Goal: Information Seeking & Learning: Compare options

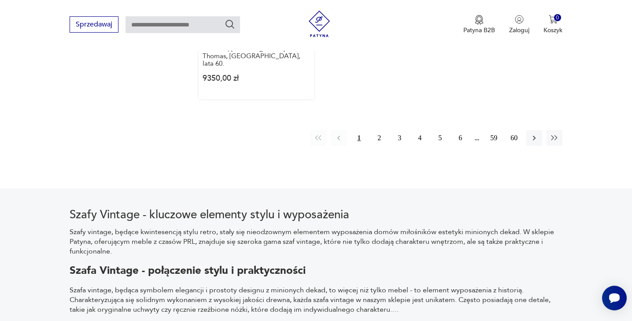
scroll to position [1406, 0]
click at [379, 136] on button "2" at bounding box center [379, 137] width 16 height 16
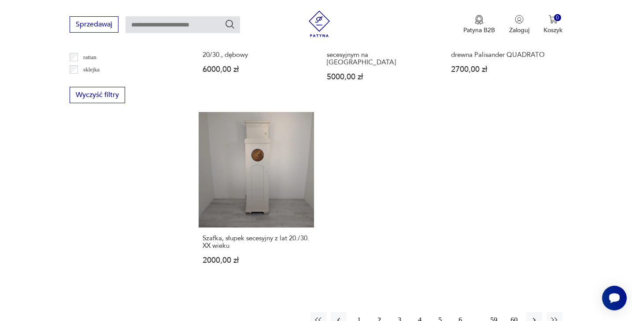
scroll to position [1248, 0]
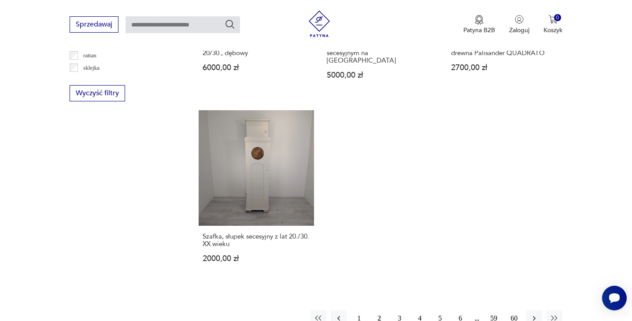
click at [399, 310] on button "3" at bounding box center [400, 318] width 16 height 16
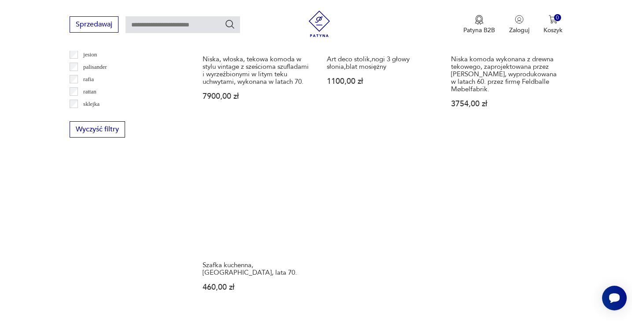
scroll to position [1384, 0]
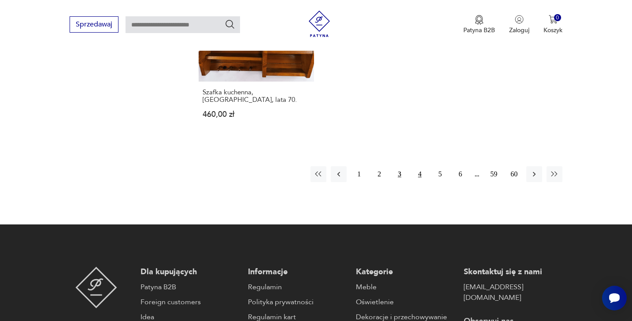
click at [421, 166] on button "4" at bounding box center [420, 174] width 16 height 16
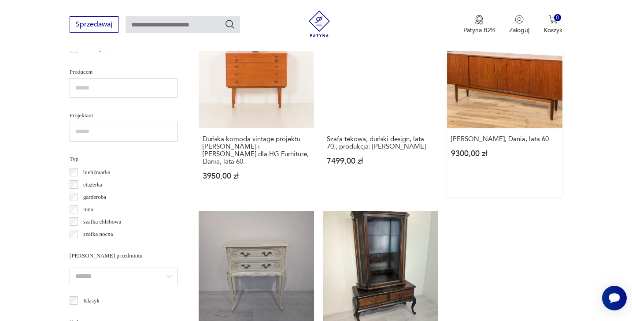
scroll to position [568, 0]
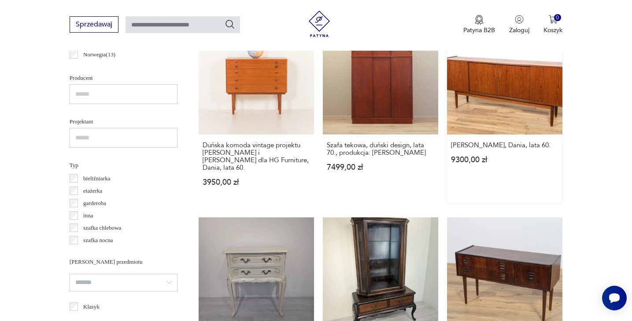
click at [504, 92] on link "[PERSON_NAME], Dania, lata 60. 9300,00 zł" at bounding box center [504, 111] width 115 height 184
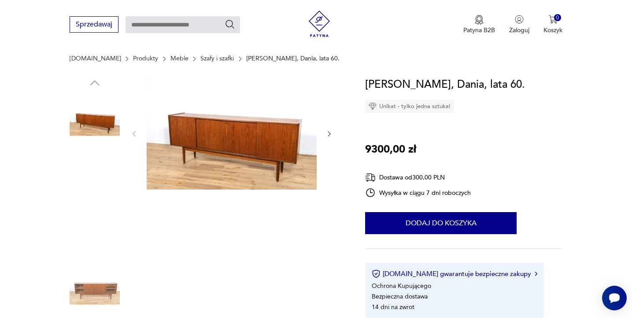
scroll to position [96, 0]
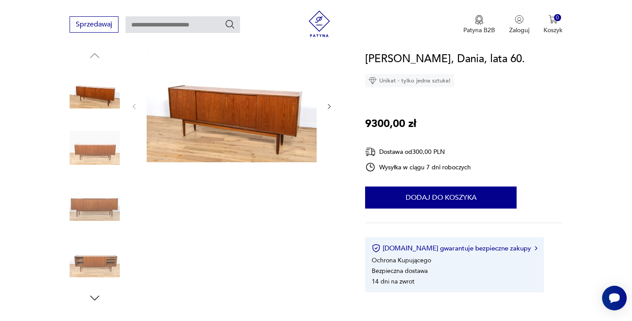
click at [105, 204] on img at bounding box center [95, 204] width 50 height 50
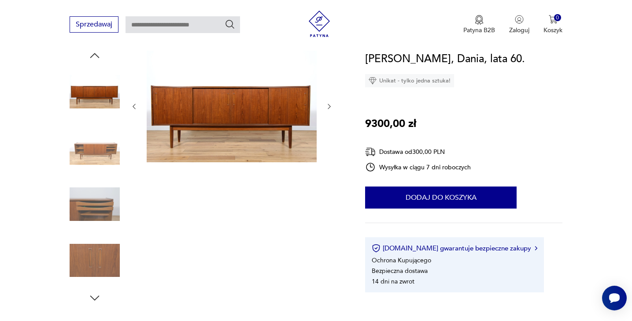
click at [102, 205] on img at bounding box center [95, 204] width 50 height 50
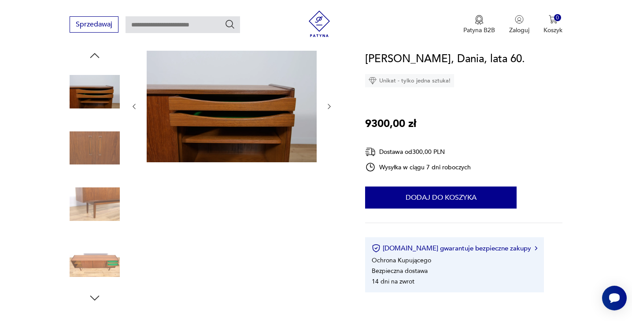
click at [103, 261] on img at bounding box center [95, 260] width 50 height 50
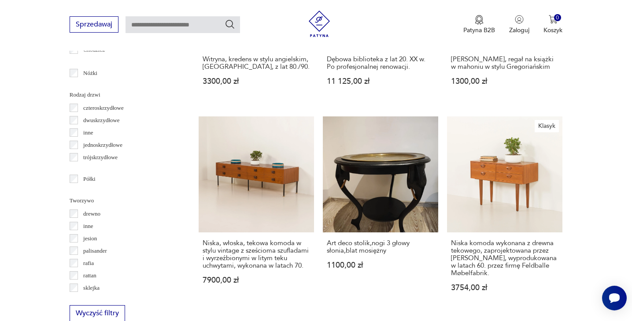
scroll to position [1341, 0]
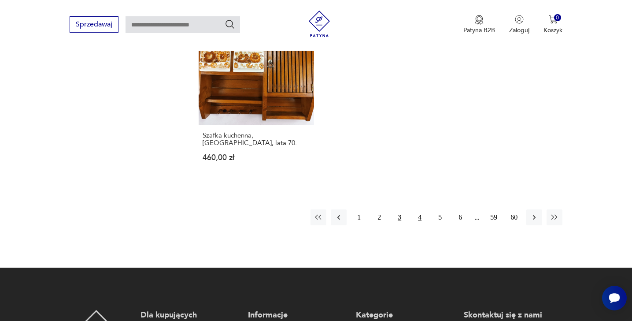
click at [418, 211] on button "4" at bounding box center [420, 217] width 16 height 16
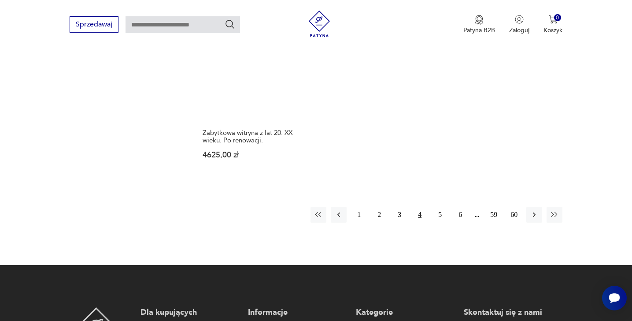
scroll to position [1344, 0]
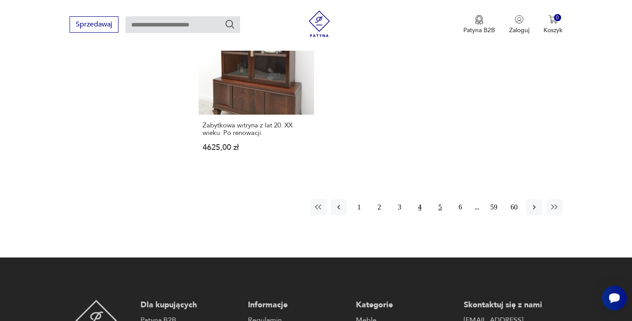
click at [440, 204] on button "5" at bounding box center [440, 207] width 16 height 16
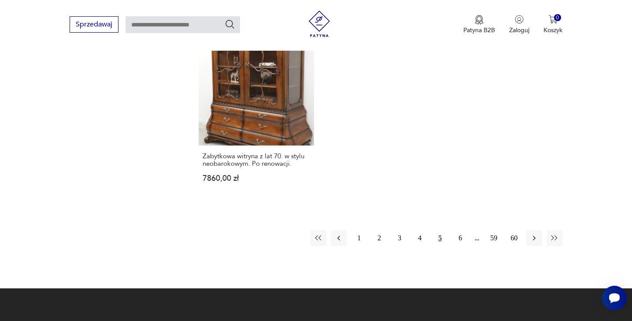
scroll to position [1321, 0]
click at [458, 229] on button "6" at bounding box center [460, 237] width 16 height 16
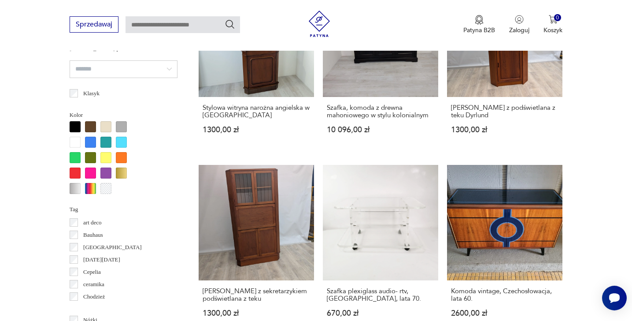
scroll to position [899, 0]
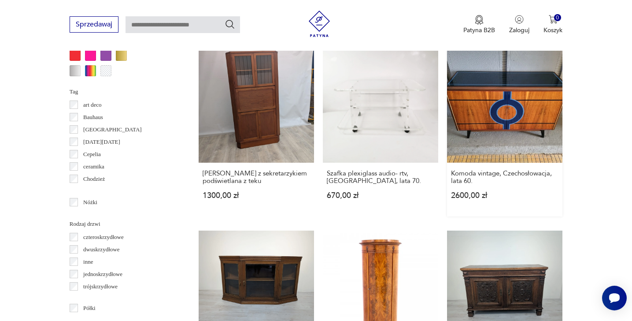
click at [536, 111] on link "Komoda vintage, Czechosłowacja, lata 60. 2600,00 zł" at bounding box center [504, 131] width 115 height 169
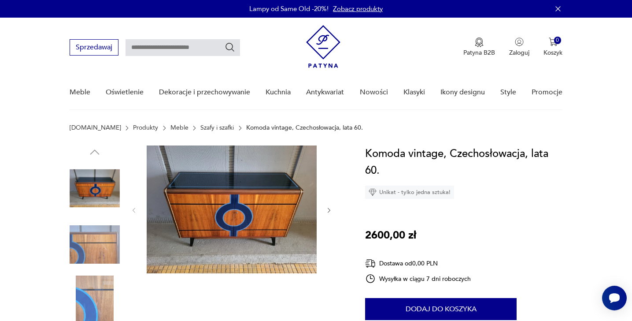
click at [95, 250] on img at bounding box center [95, 244] width 50 height 50
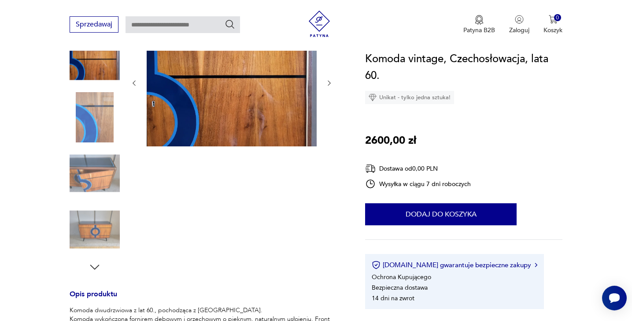
scroll to position [128, 0]
click at [96, 225] on img at bounding box center [95, 229] width 50 height 50
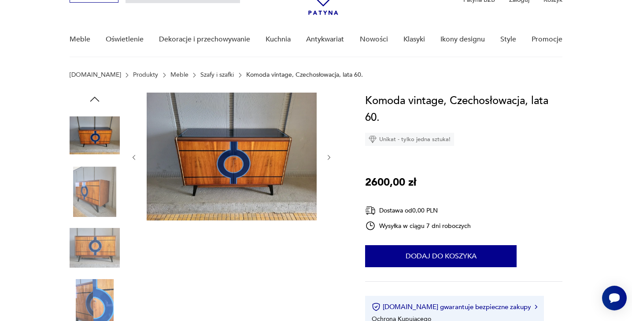
scroll to position [54, 0]
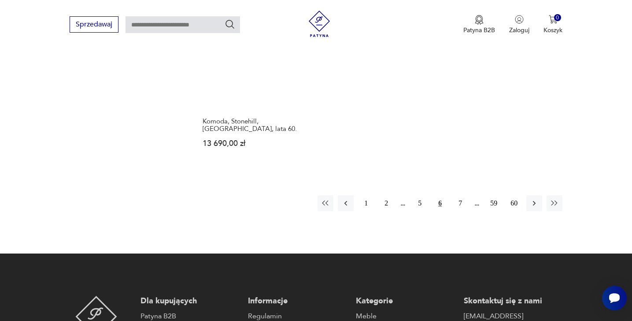
scroll to position [1251, 0]
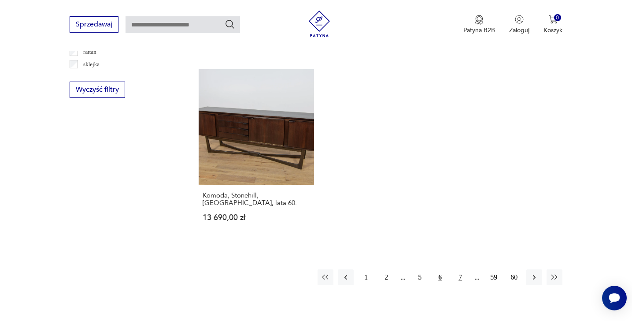
click at [459, 275] on button "7" at bounding box center [460, 277] width 16 height 16
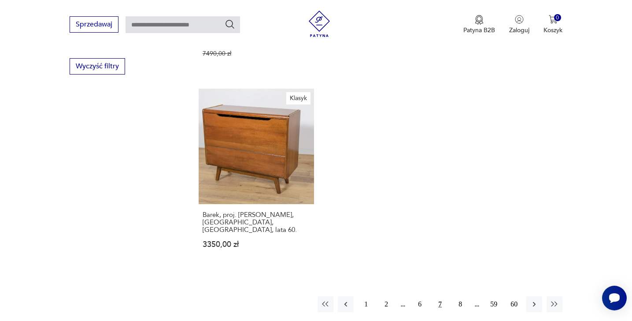
scroll to position [1282, 0]
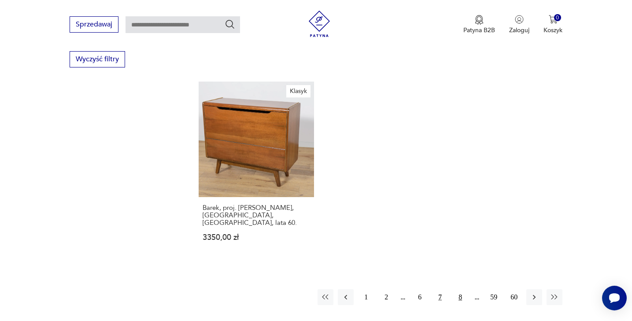
click at [462, 289] on button "8" at bounding box center [460, 297] width 16 height 16
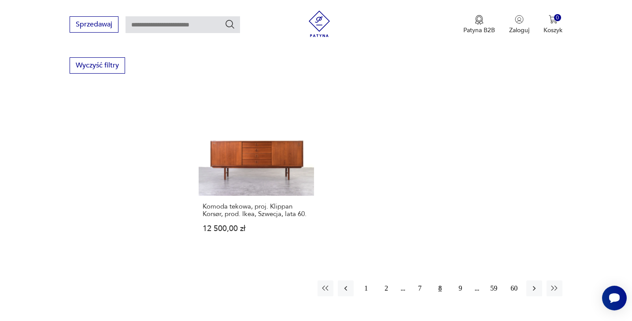
scroll to position [1274, 0]
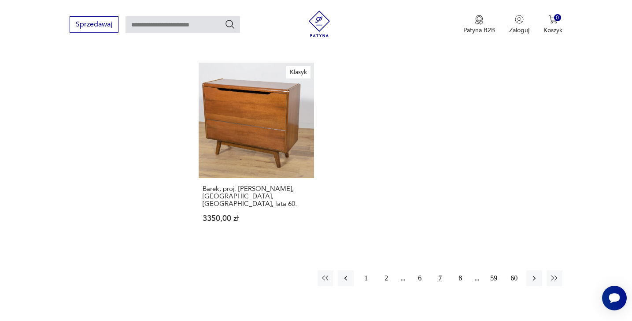
scroll to position [1338, 0]
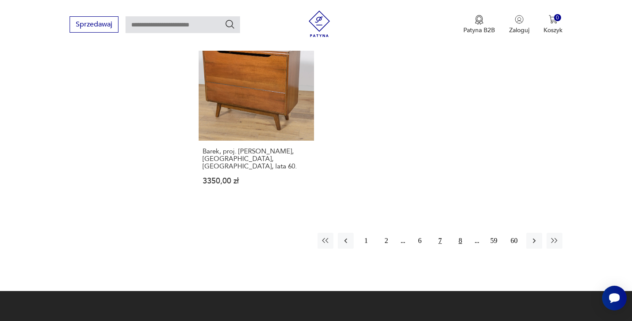
click at [460, 233] on button "8" at bounding box center [460, 241] width 16 height 16
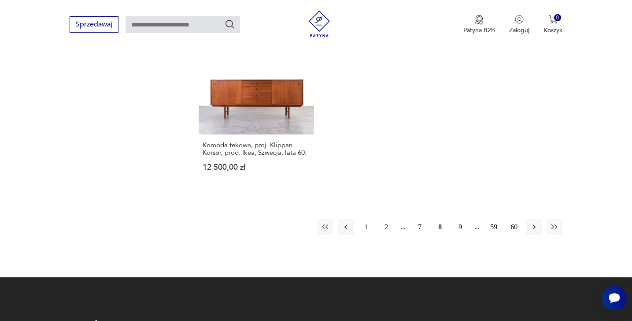
scroll to position [1338, 0]
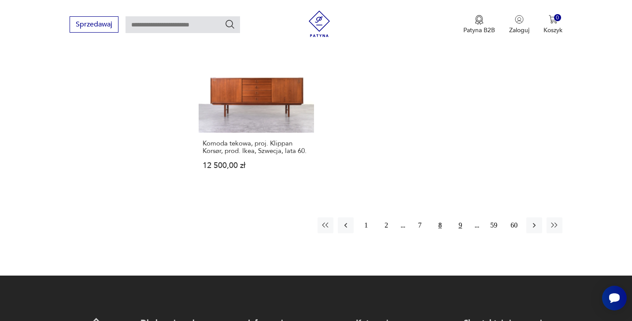
click at [459, 217] on button "9" at bounding box center [460, 225] width 16 height 16
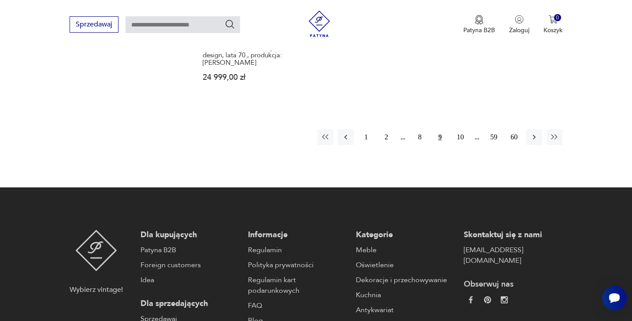
scroll to position [1540, 0]
